Goal: Information Seeking & Learning: Understand process/instructions

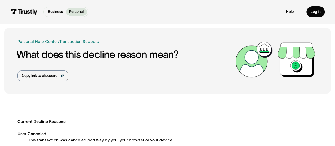
scroll to position [133, 0]
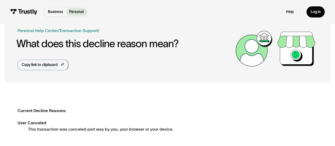
scroll to position [0, 0]
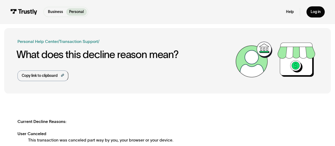
click at [56, 12] on p "Business" at bounding box center [55, 12] width 15 height 6
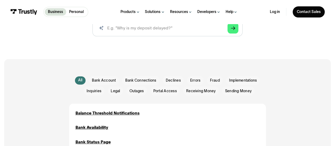
scroll to position [27, 0]
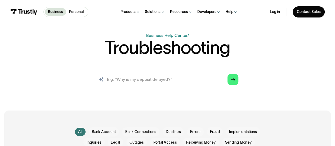
click at [197, 82] on input "search" at bounding box center [168, 79] width 150 height 17
click at [138, 77] on input "search" at bounding box center [168, 79] width 150 height 17
click at [134, 78] on input "search" at bounding box center [168, 79] width 150 height 17
paste input "Negative data"
type input "Negative data withdrawal failure"
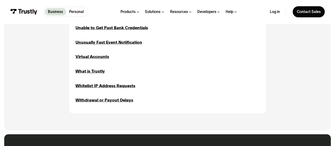
scroll to position [557, 0]
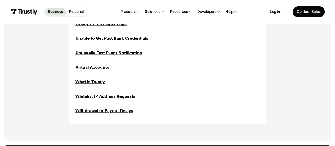
click at [103, 112] on div "Withdrawal or Payout Delays" at bounding box center [105, 111] width 58 height 6
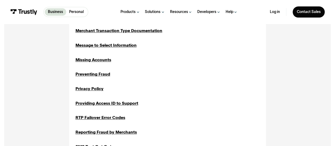
scroll to position [345, 0]
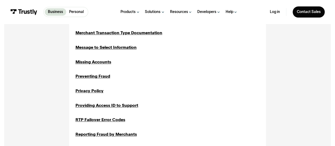
click at [107, 120] on div "RTP Failover Error Codes" at bounding box center [101, 120] width 50 height 6
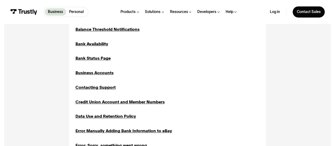
scroll to position [133, 0]
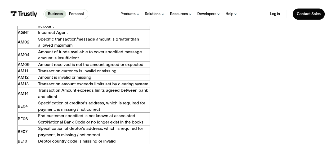
scroll to position [212, 0]
